Goal: Information Seeking & Learning: Learn about a topic

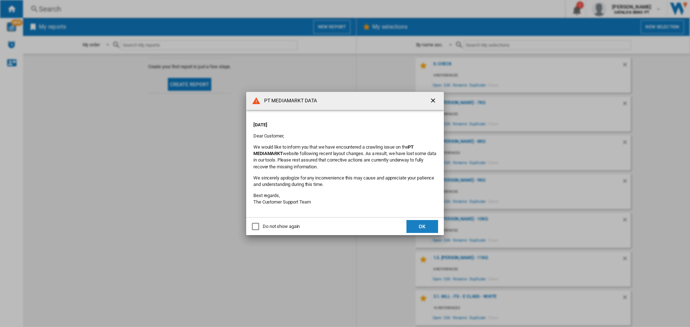
click at [424, 227] on button "OK" at bounding box center [423, 226] width 32 height 13
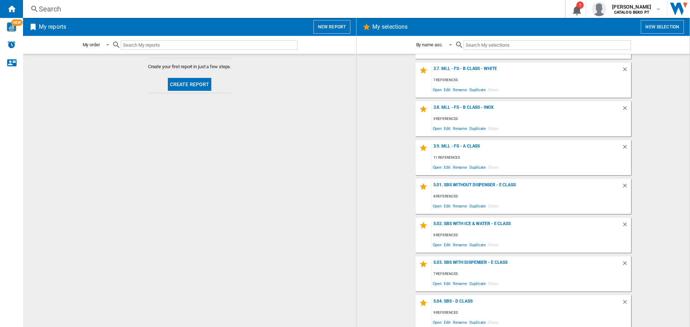
scroll to position [457, 0]
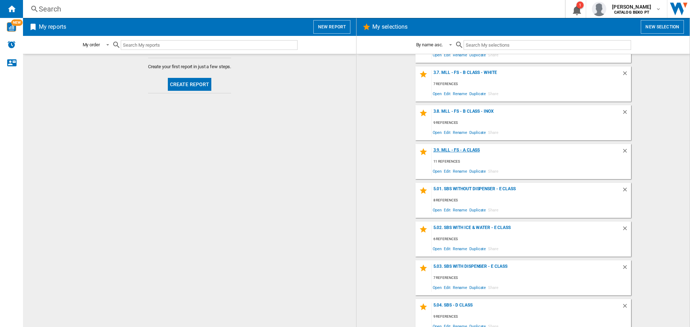
click at [465, 148] on div "3.9. MLL - FS - A Class" at bounding box center [527, 153] width 190 height 10
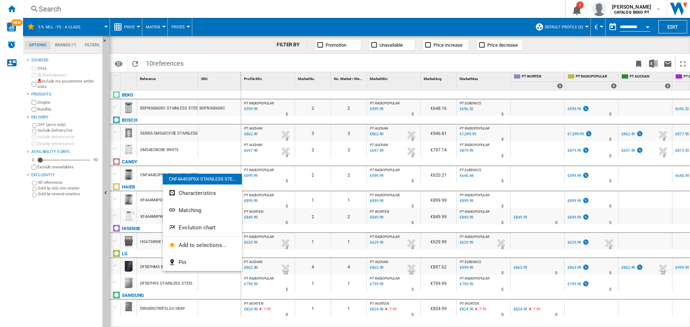
click at [159, 173] on div at bounding box center [345, 163] width 690 height 327
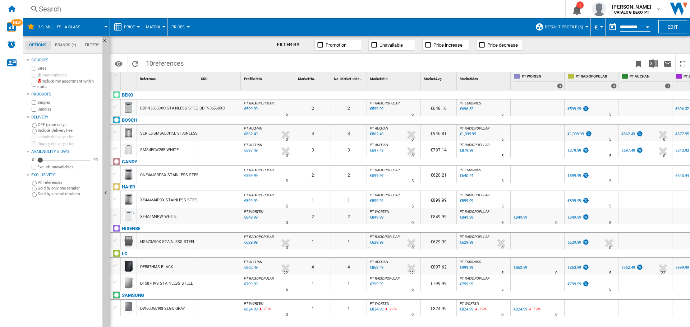
click at [158, 175] on div "CNF4A4S3PSX STAINLESS STEEL" at bounding box center [170, 175] width 60 height 17
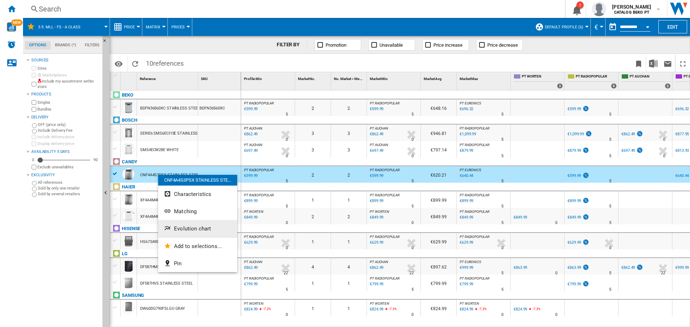
click at [193, 231] on span "Evolution chart" at bounding box center [192, 229] width 37 height 6
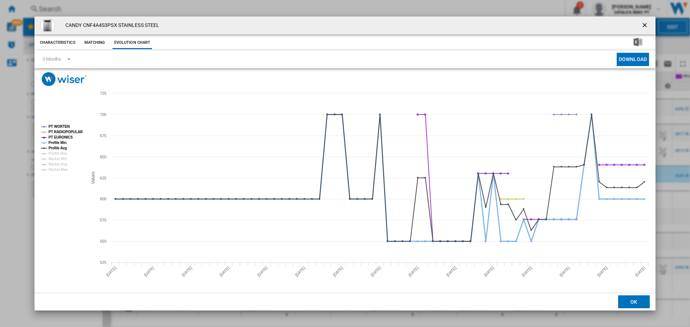
click at [53, 144] on tspan "Profile Min" at bounding box center [58, 143] width 18 height 4
click at [54, 149] on tspan "Profile Avg" at bounding box center [58, 148] width 18 height 4
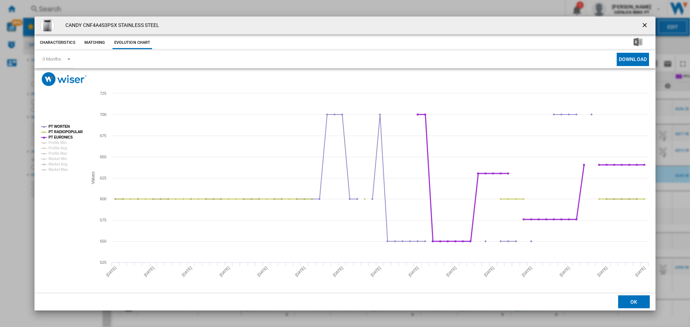
click at [58, 138] on tspan "PT EURONICS" at bounding box center [61, 138] width 24 height 4
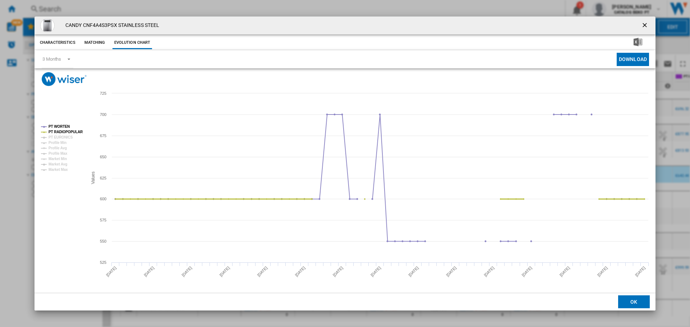
click at [60, 132] on tspan "PT RADIOPOPULAR" at bounding box center [66, 132] width 35 height 4
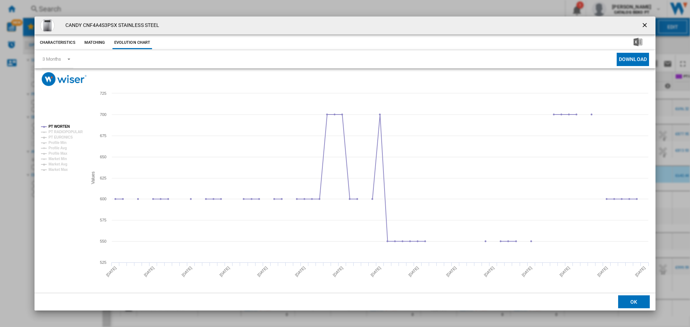
click at [88, 25] on h4 "CANDY CNF4A4S3PSX STAINLESS STEEL" at bounding box center [110, 25] width 97 height 7
copy h4 "CNF4A4S3PSX"
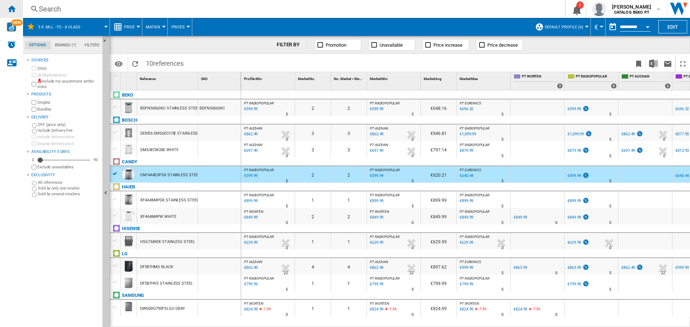
click at [11, 5] on ng-md-icon "Home" at bounding box center [11, 8] width 9 height 9
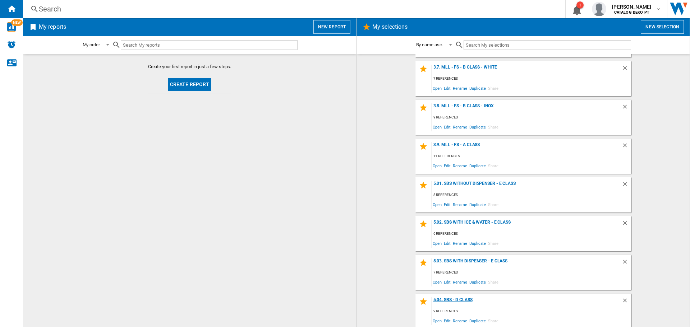
scroll to position [431, 0]
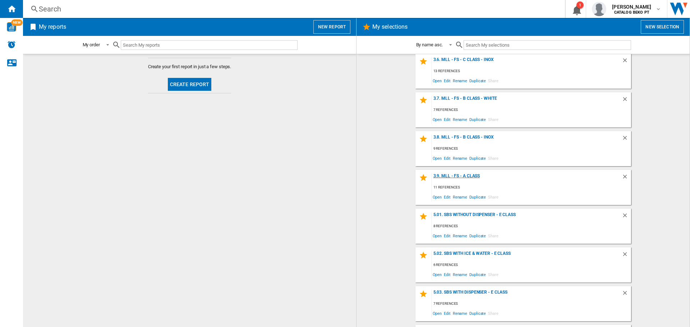
click at [472, 174] on div "3.9. MLL - FS - A Class" at bounding box center [527, 179] width 190 height 10
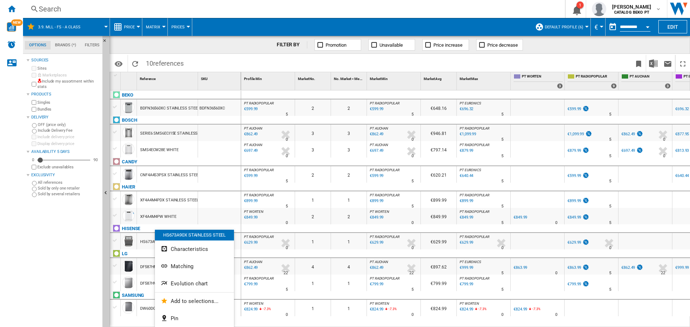
click at [151, 240] on div at bounding box center [345, 163] width 690 height 327
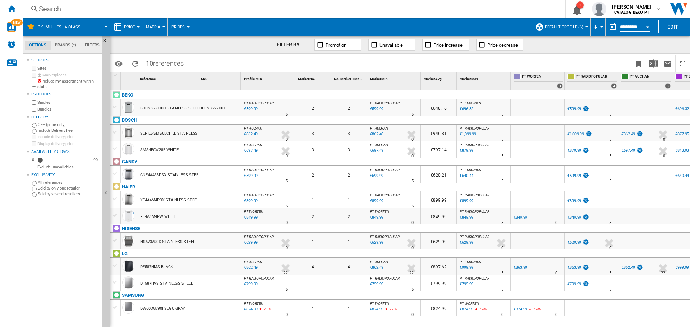
click at [147, 242] on div "HS673A90X STAINLESS STEEL" at bounding box center [167, 242] width 55 height 17
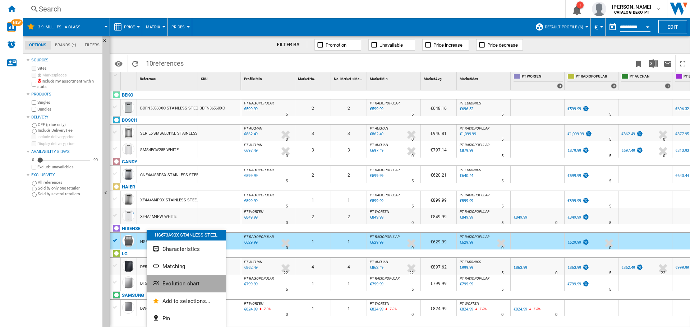
click at [182, 284] on span "Evolution chart" at bounding box center [180, 284] width 37 height 6
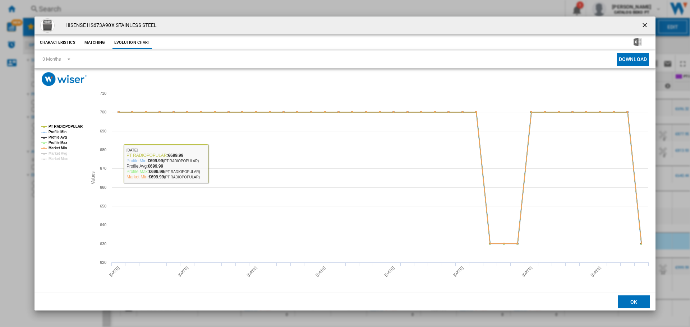
click at [57, 130] on tspan "Profile Min" at bounding box center [58, 132] width 18 height 4
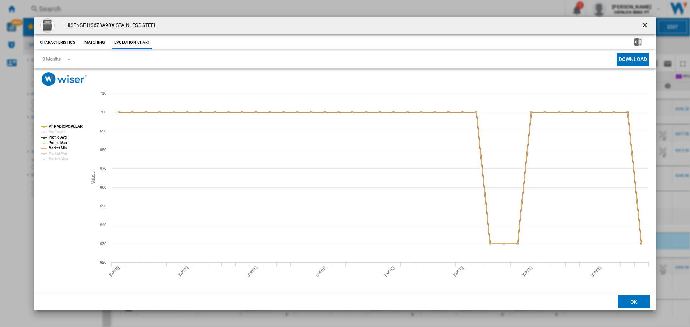
click at [56, 138] on tspan "Profile Avg" at bounding box center [58, 138] width 18 height 4
click at [57, 143] on tspan "Profile Max" at bounding box center [58, 143] width 19 height 4
click at [58, 149] on tspan "Market Min" at bounding box center [58, 148] width 18 height 4
